Goal: Task Accomplishment & Management: Manage account settings

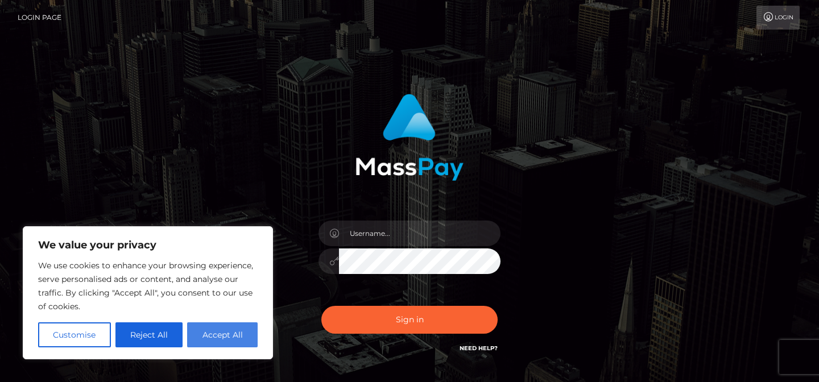
click at [204, 340] on button "Accept All" at bounding box center [222, 334] width 71 height 25
checkbox input "true"
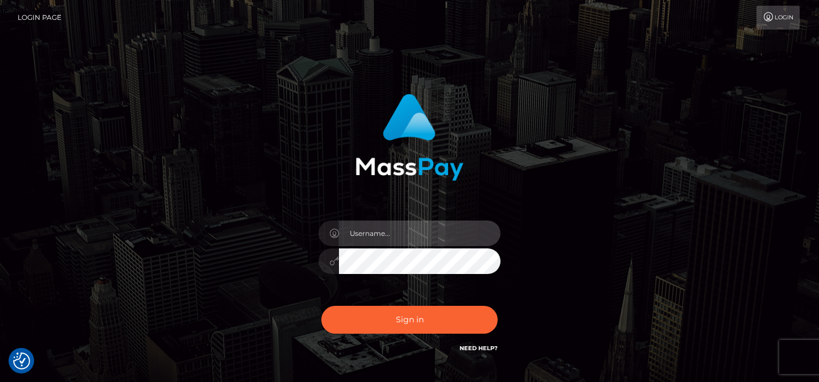
click at [415, 234] on input "text" at bounding box center [420, 234] width 162 height 26
type input "millymollyj@proton.me"
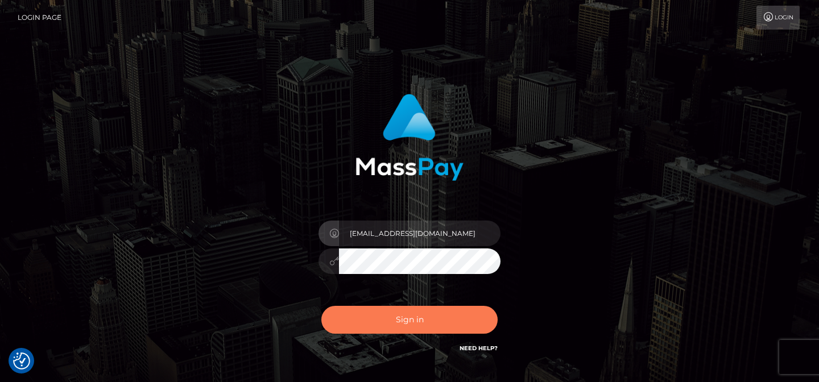
click at [408, 307] on button "Sign in" at bounding box center [409, 320] width 176 height 28
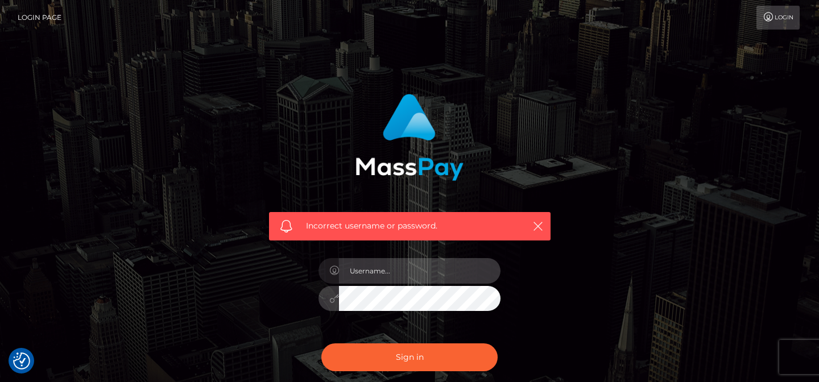
type input "millymollyj@proton.me"
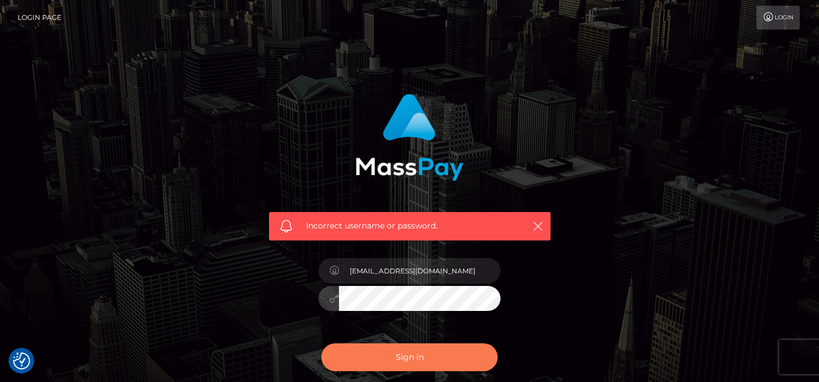
click at [406, 355] on button "Sign in" at bounding box center [409, 358] width 176 height 28
